Goal: Task Accomplishment & Management: Manage account settings

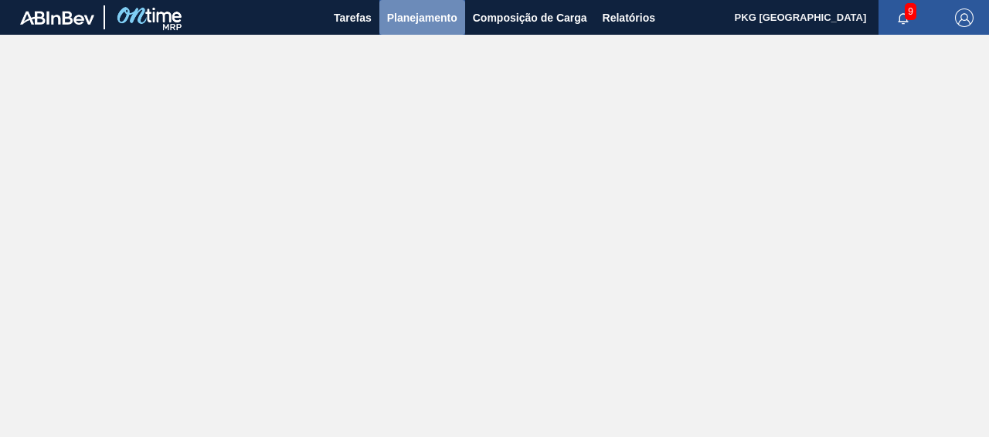
click at [426, 18] on font "Planejamento" at bounding box center [422, 18] width 70 height 12
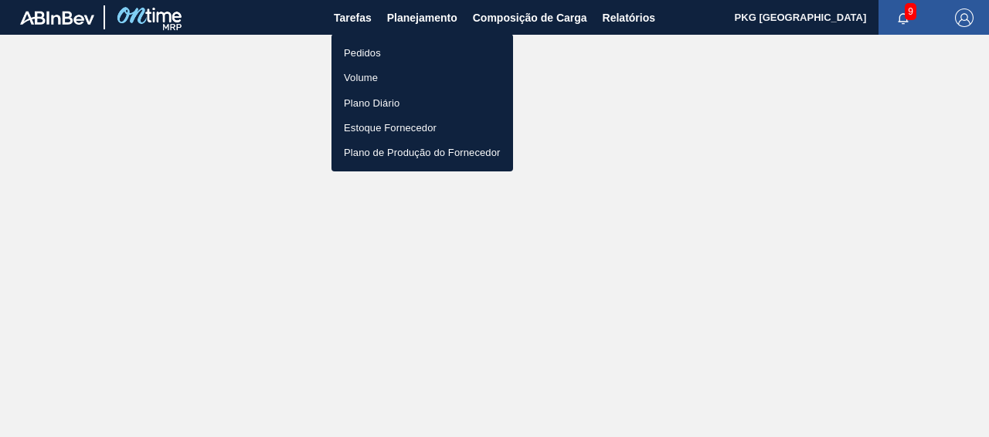
click at [369, 52] on font "Pedidos" at bounding box center [362, 53] width 37 height 12
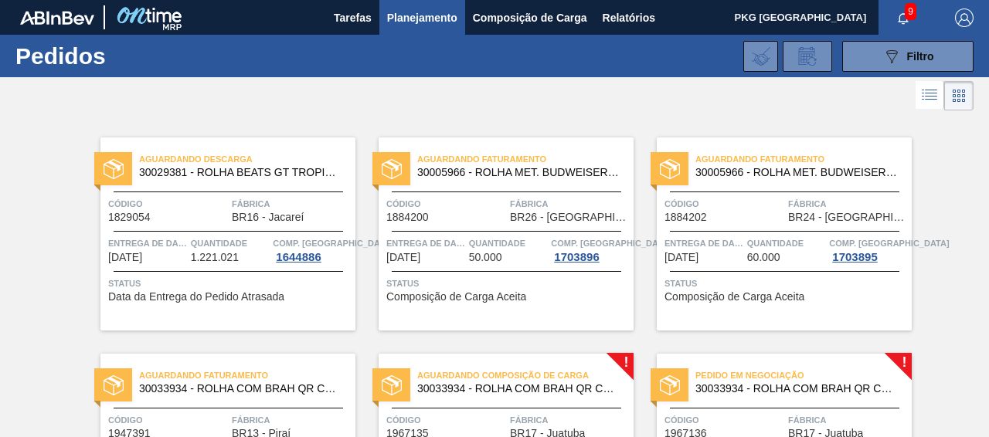
click at [981, 50] on div "Pedidos 089F7B8B-B2A5-4AFE-B5C0-19BA573D28AC Filtro Código Pedido Portal Código…" at bounding box center [494, 56] width 989 height 42
drag, startPoint x: 981, startPoint y: 50, endPoint x: 981, endPoint y: 72, distance: 21.6
click at [981, 72] on div "Pedidos 089F7B8B-B2A5-4AFE-B5C0-19BA573D28AC Filtro Código Pedido Portal Código…" at bounding box center [494, 56] width 989 height 42
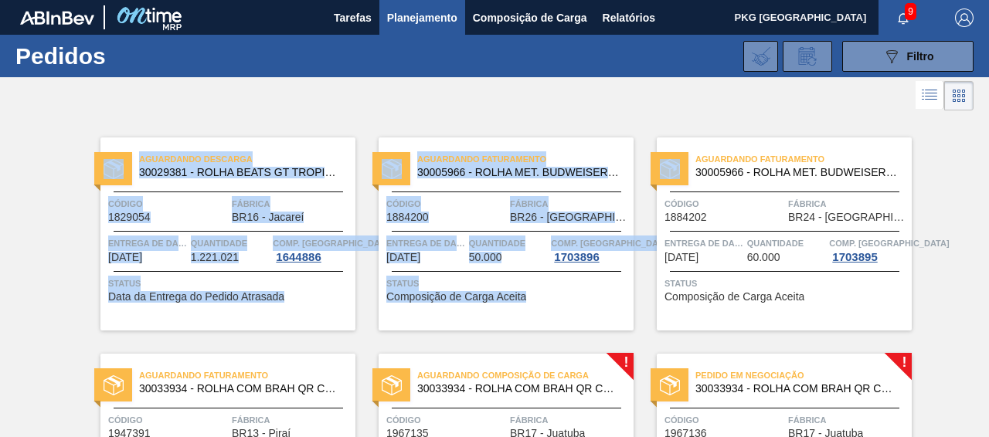
drag, startPoint x: 981, startPoint y: 103, endPoint x: 981, endPoint y: 147, distance: 44.0
click at [981, 147] on main "Tarefas Planejamento Composição de Carga Relatórios PKG Brasil 9 Marcar tudo co…" at bounding box center [494, 218] width 989 height 437
drag, startPoint x: 981, startPoint y: 98, endPoint x: 981, endPoint y: 181, distance: 83.4
click at [981, 181] on main "Tarefas Planejamento Composição de Carga Relatórios PKG Brasil 9 Marcar tudo co…" at bounding box center [494, 218] width 989 height 437
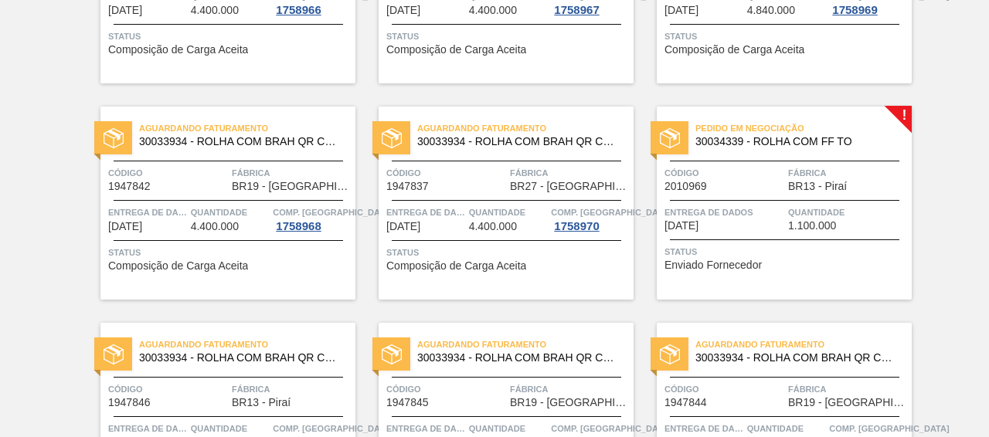
scroll to position [1174, 0]
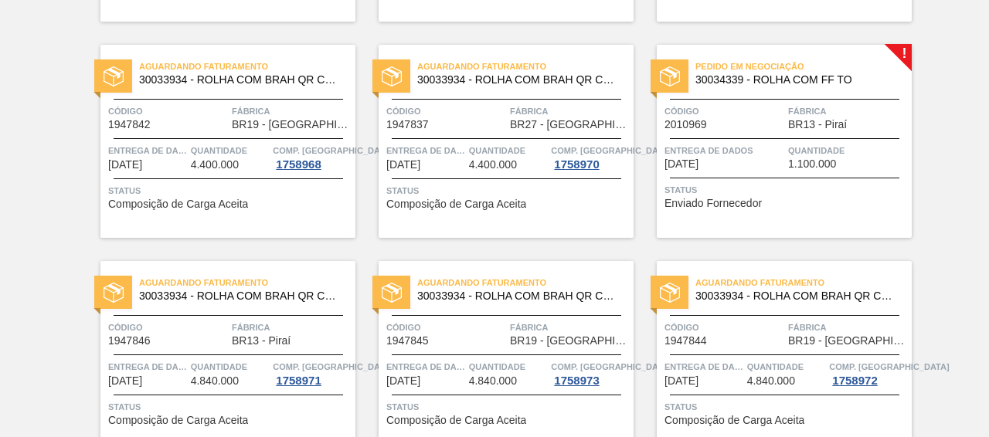
click at [743, 134] on div "Pedido em Negociação 30034339 - ROLHA COM FF TO Código 2010969 Fábrica BR13 - P…" at bounding box center [783, 141] width 255 height 193
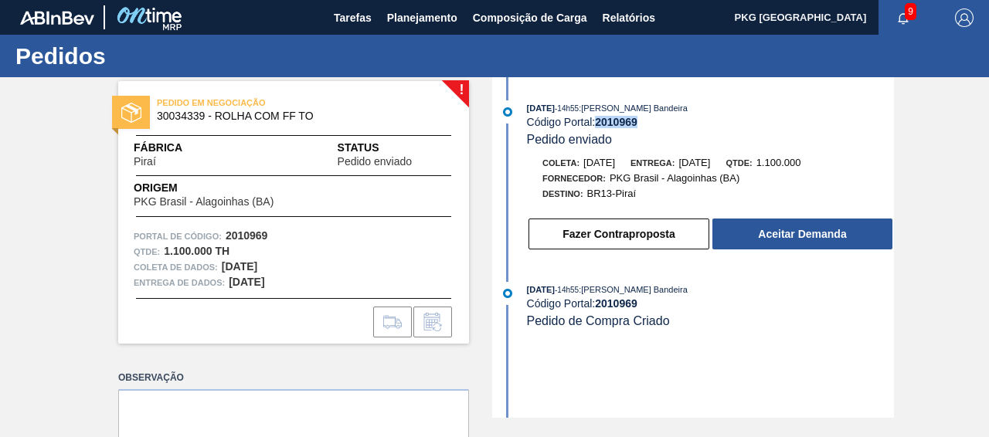
drag, startPoint x: 639, startPoint y: 124, endPoint x: 598, endPoint y: 120, distance: 41.1
click at [598, 120] on div "Código Portal: 2010969" at bounding box center [710, 122] width 367 height 12
copy font "2010969"
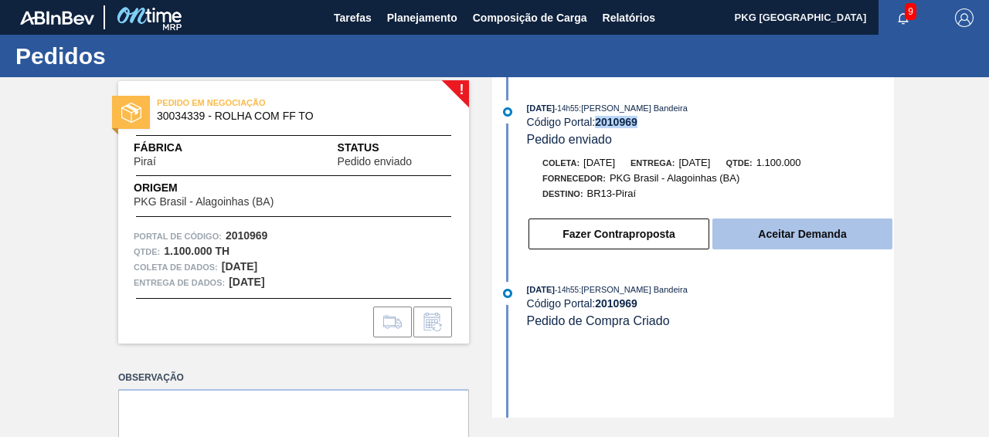
click at [808, 226] on button "Aceitar Demanda" at bounding box center [802, 234] width 180 height 31
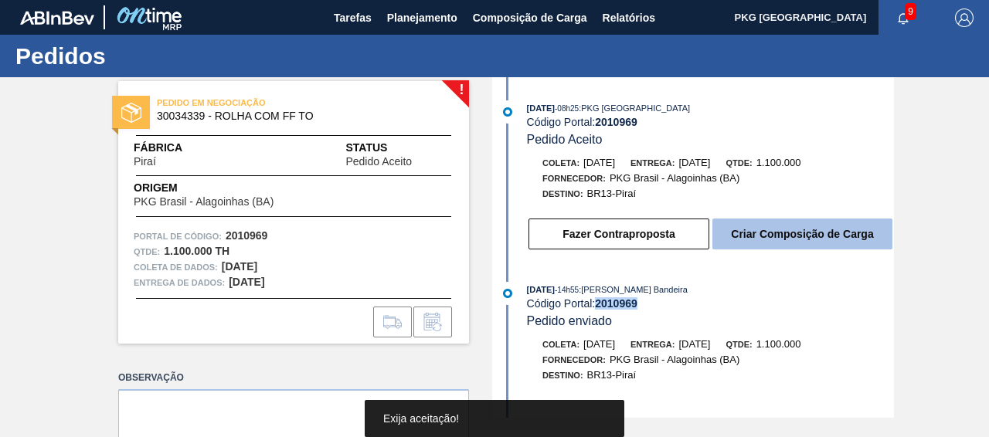
click at [777, 239] on font "Criar Composição de Carga" at bounding box center [802, 234] width 142 height 12
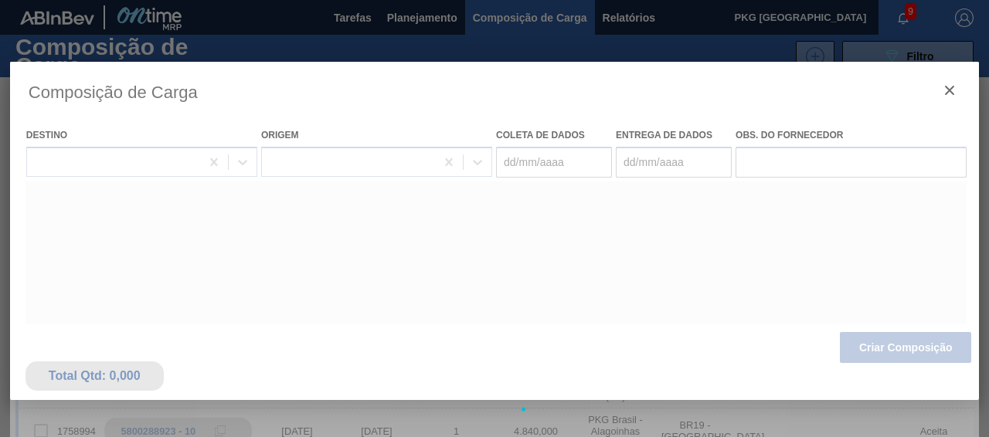
type coleta "[DATE]"
type entrega "[DATE]"
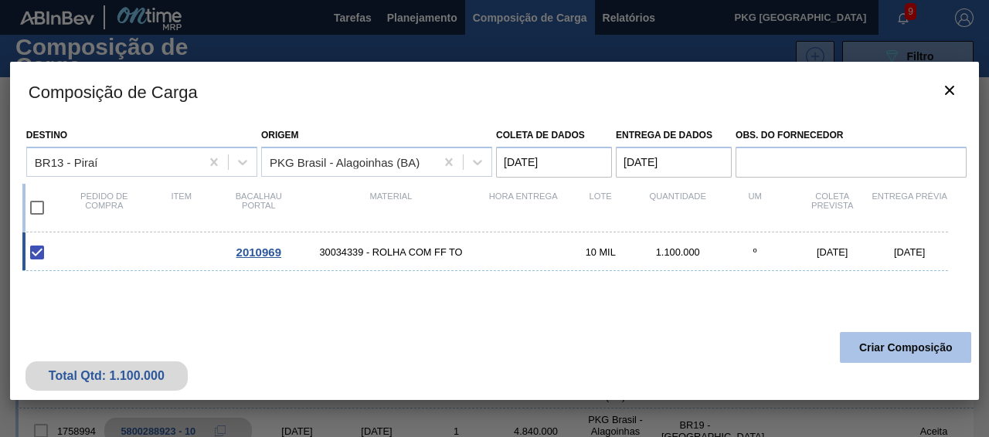
click at [873, 350] on font "Criar Composição" at bounding box center [905, 347] width 93 height 12
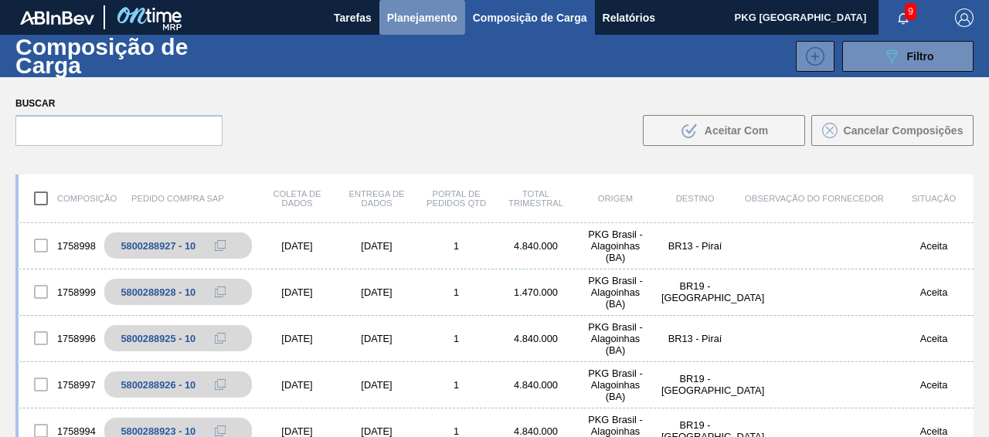
click at [442, 12] on font "Planejamento" at bounding box center [422, 18] width 70 height 12
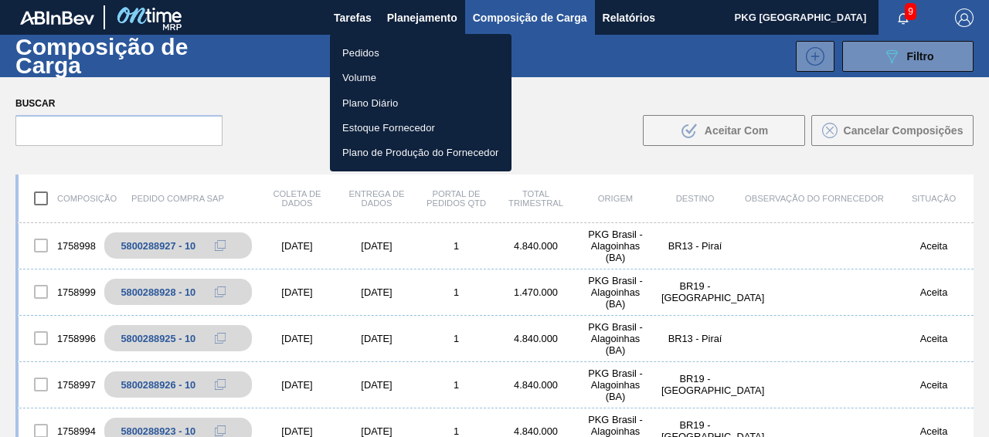
click at [392, 48] on li "Pedidos" at bounding box center [420, 52] width 181 height 25
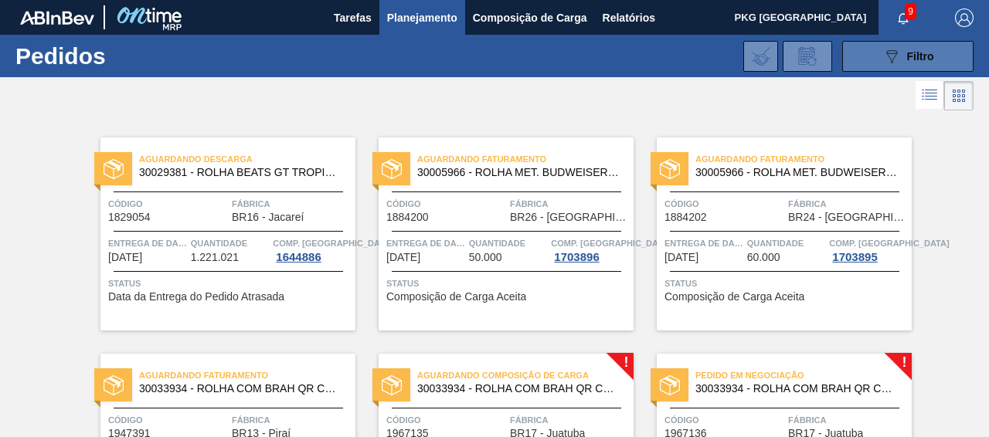
click at [853, 52] on button "089F7B8B-B2A5-4AFE-B5C0-19BA573D28AC Filtro" at bounding box center [907, 56] width 131 height 31
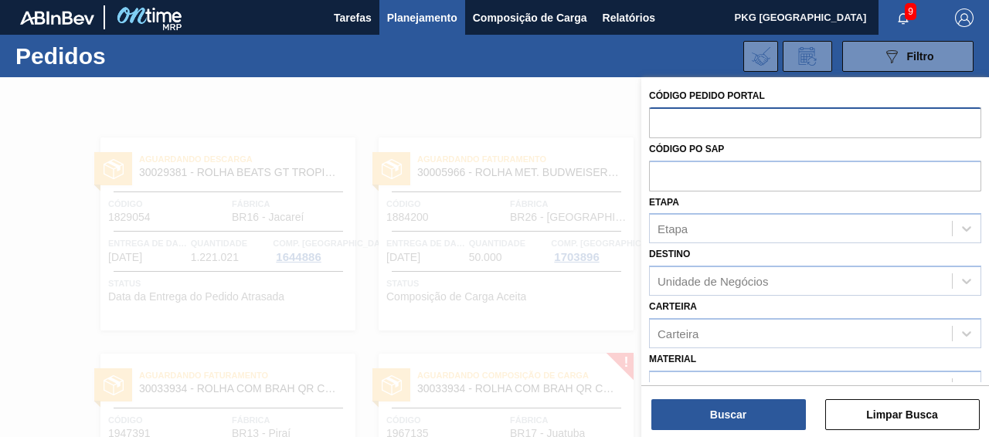
click at [673, 120] on input "text" at bounding box center [815, 121] width 332 height 29
paste input "2010969"
type input "2010969"
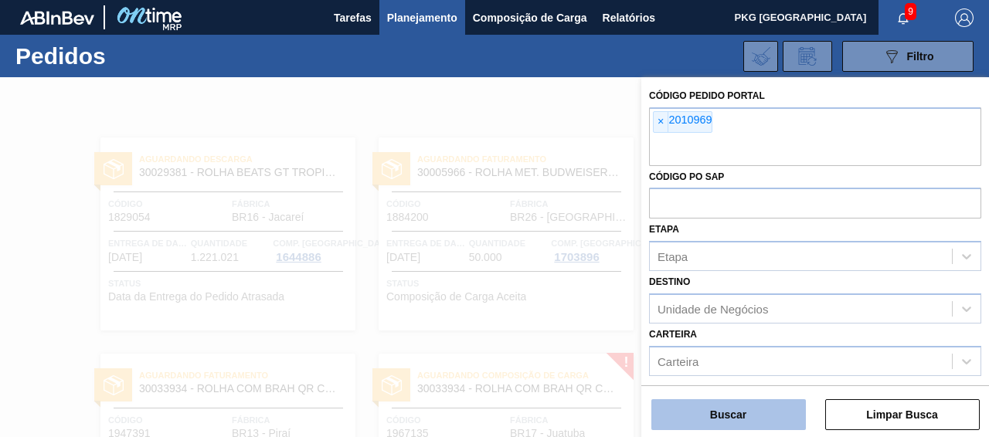
click at [723, 413] on font "Buscar" at bounding box center [728, 415] width 36 height 12
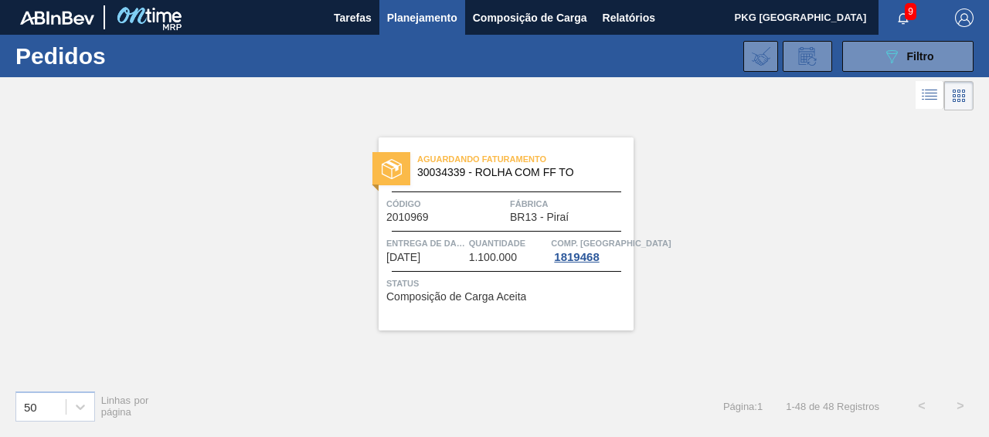
click at [513, 248] on span "Quantidade" at bounding box center [508, 243] width 79 height 15
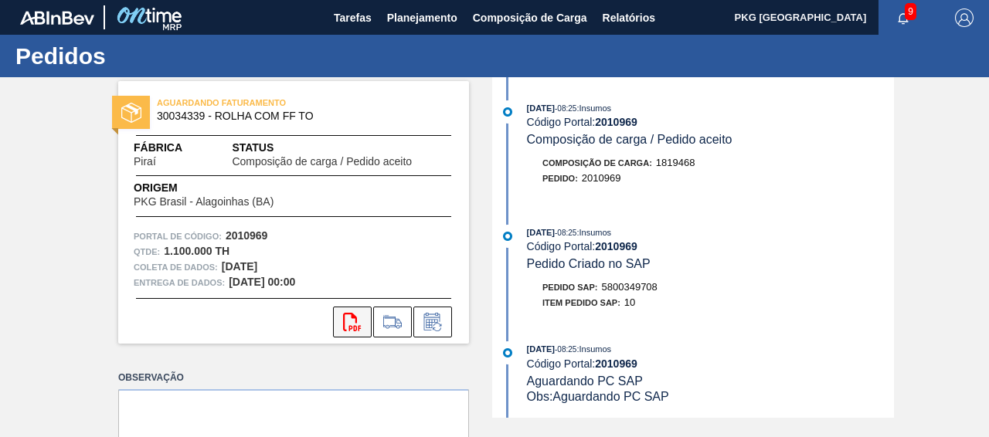
click at [354, 321] on icon "svg{fill:#ff0000}" at bounding box center [352, 322] width 19 height 19
